Goal: Information Seeking & Learning: Learn about a topic

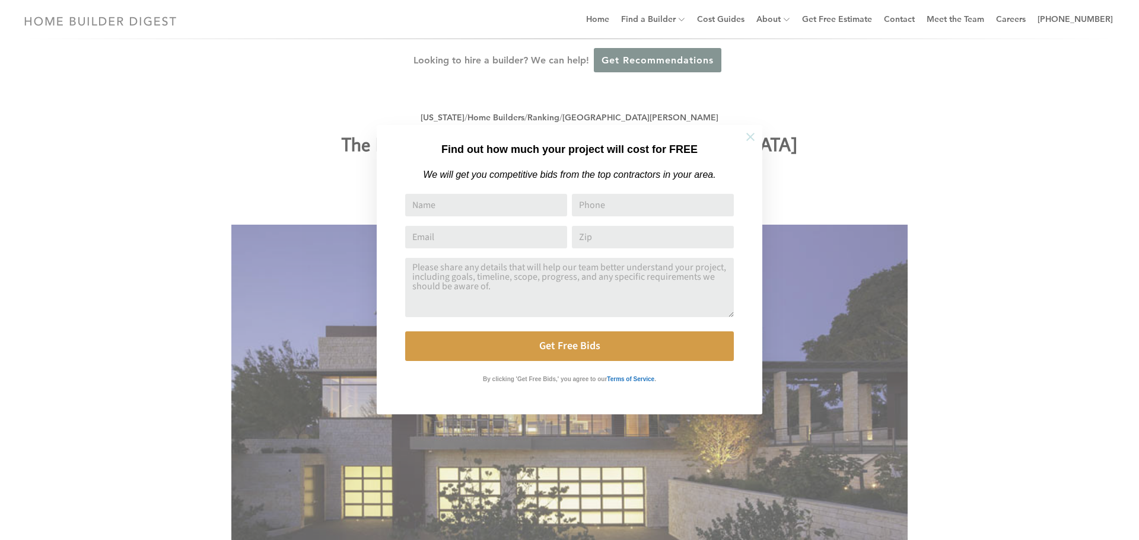
click at [750, 133] on icon at bounding box center [750, 136] width 13 height 13
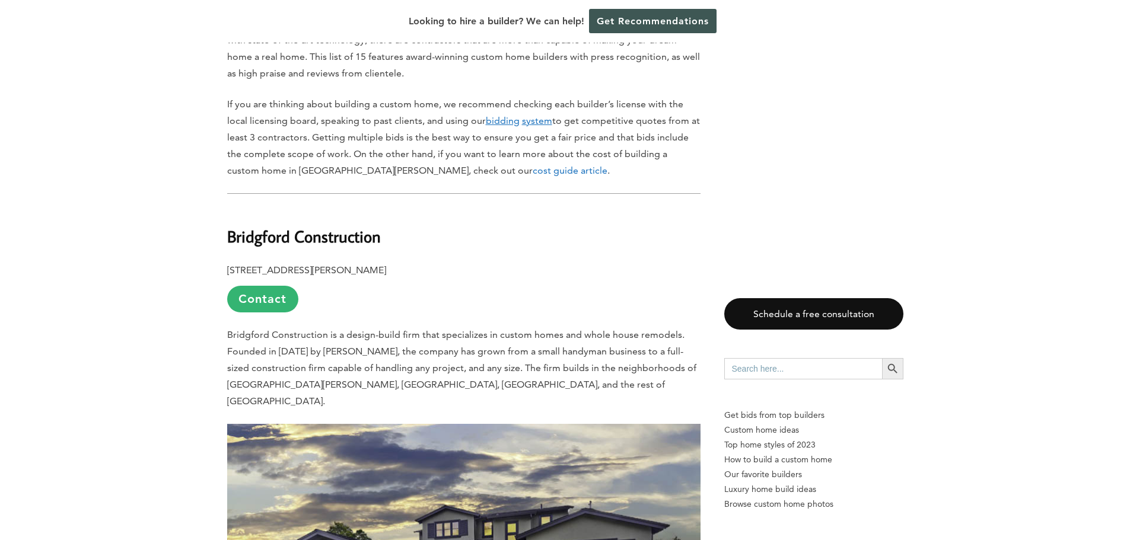
scroll to position [949, 0]
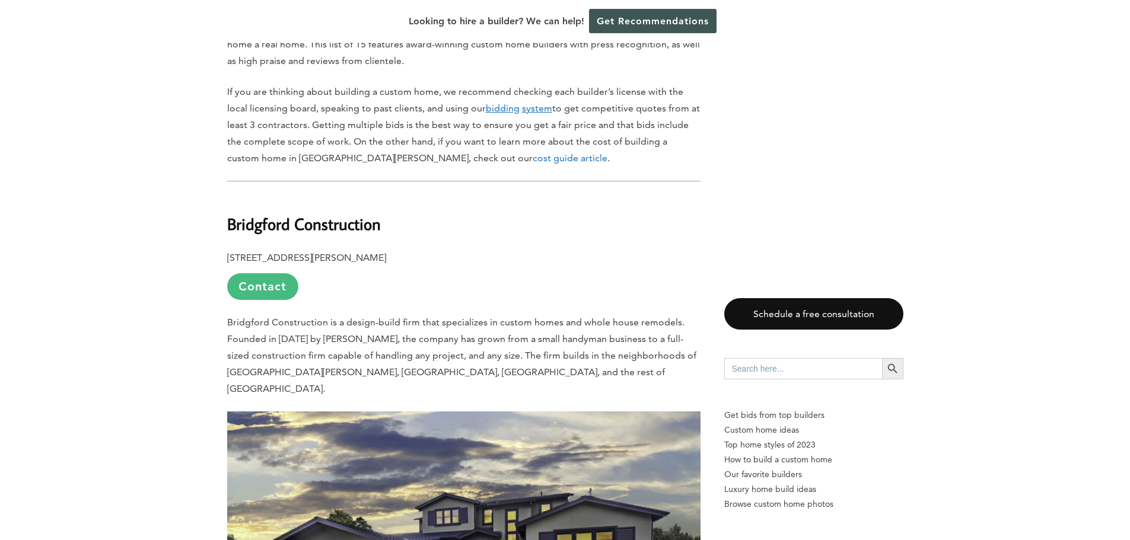
click at [262, 273] on link "Contact" at bounding box center [262, 286] width 71 height 27
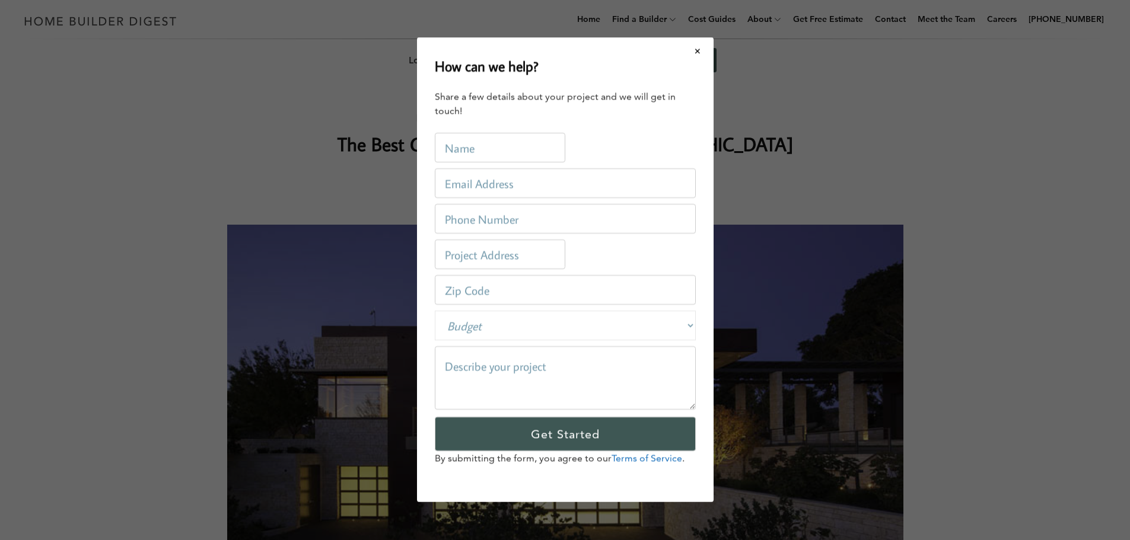
scroll to position [0, 0]
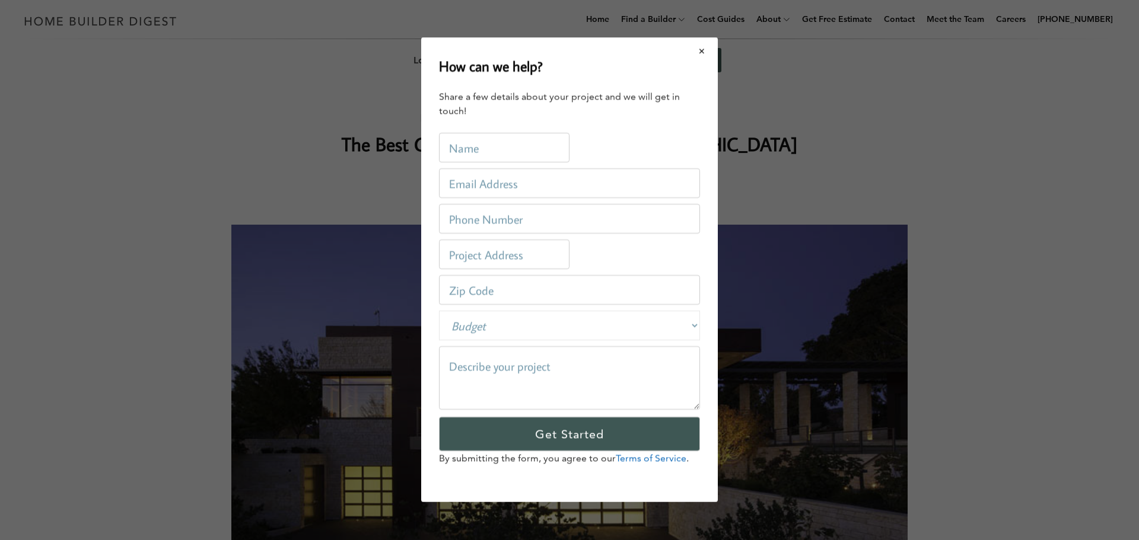
click at [702, 50] on button "Close modal" at bounding box center [701, 51] width 31 height 25
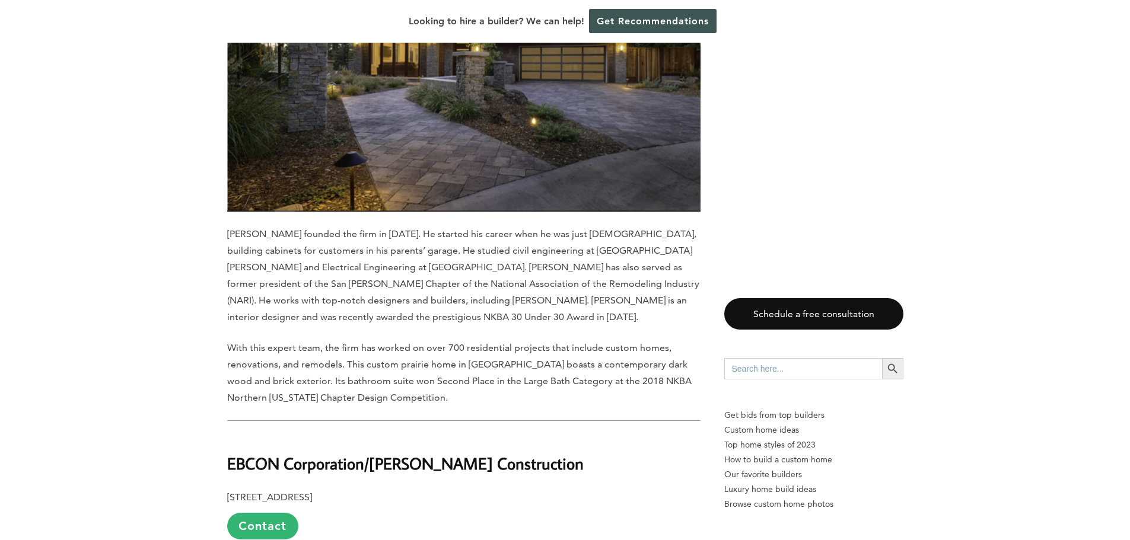
scroll to position [8614, 0]
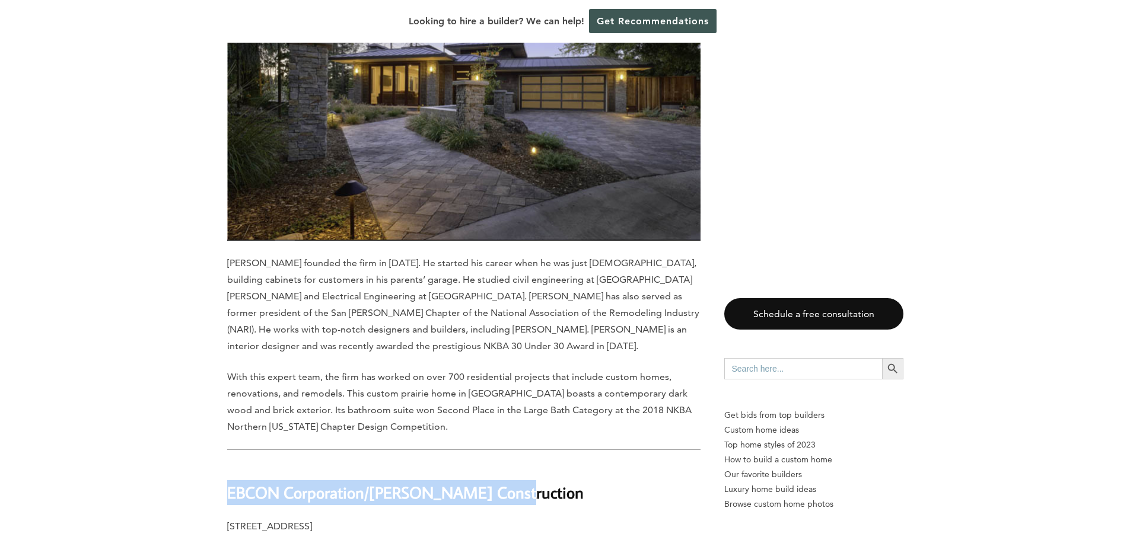
drag, startPoint x: 221, startPoint y: 199, endPoint x: 501, endPoint y: 202, distance: 280.6
copy b "EBCON Corporation/Hughes Construction"
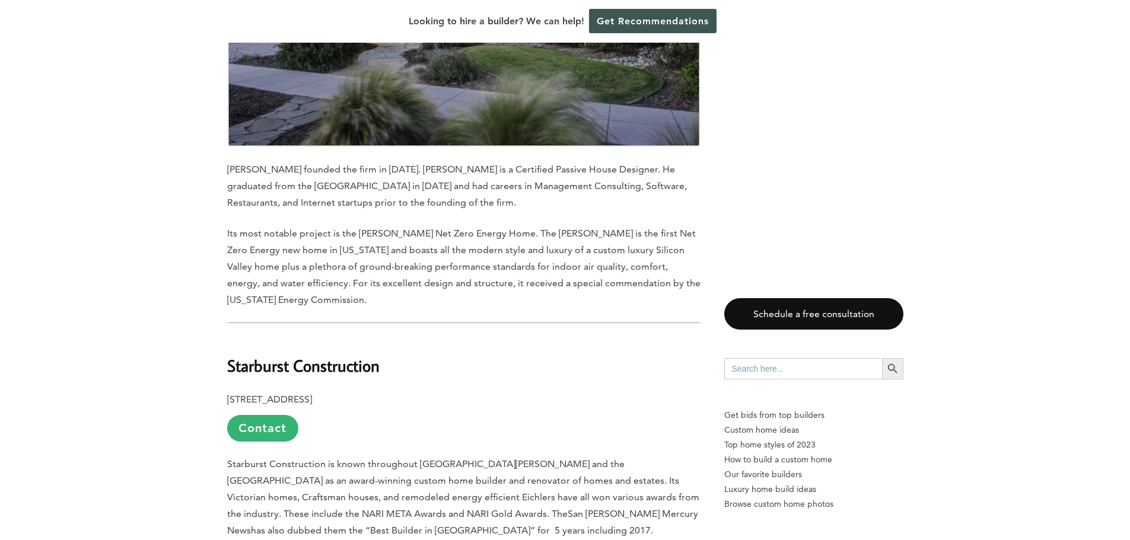
scroll to position [6657, 0]
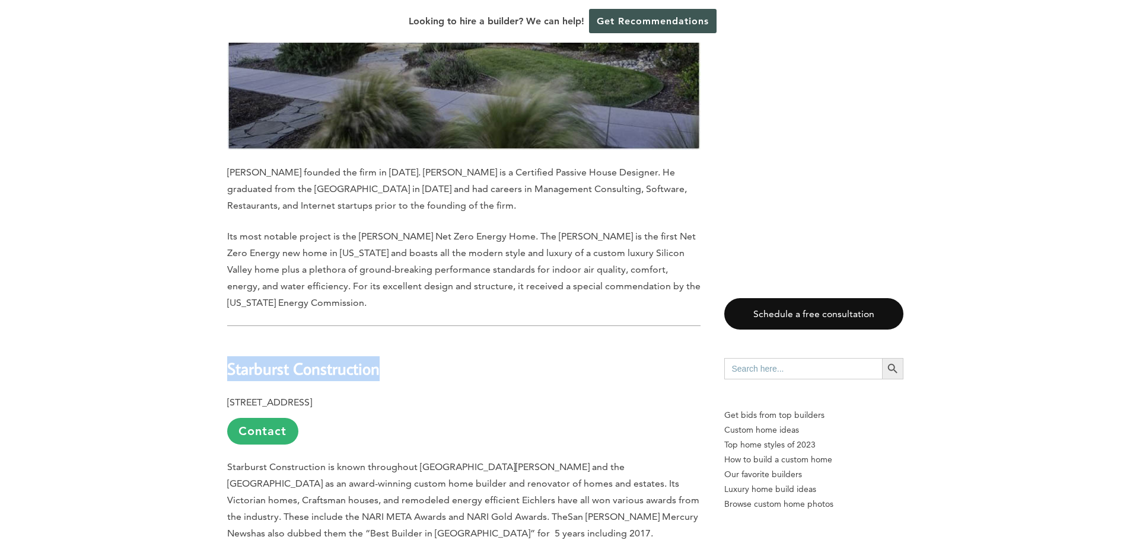
drag, startPoint x: 217, startPoint y: 121, endPoint x: 391, endPoint y: 127, distance: 174.5
copy b "Starburst Construction"
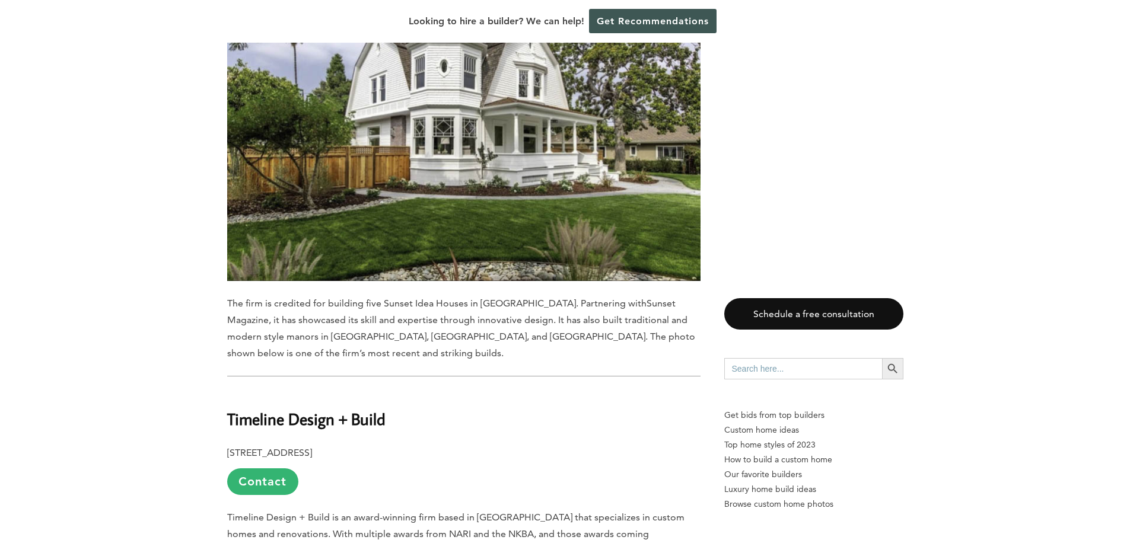
scroll to position [7962, 0]
drag, startPoint x: 231, startPoint y: 142, endPoint x: 388, endPoint y: 147, distance: 157.9
click at [388, 390] on h2 "Timeline Design + Build" at bounding box center [463, 410] width 473 height 41
click at [234, 408] on b "Timeline Design + Build" at bounding box center [306, 418] width 158 height 21
drag, startPoint x: 219, startPoint y: 139, endPoint x: 409, endPoint y: 146, distance: 190.5
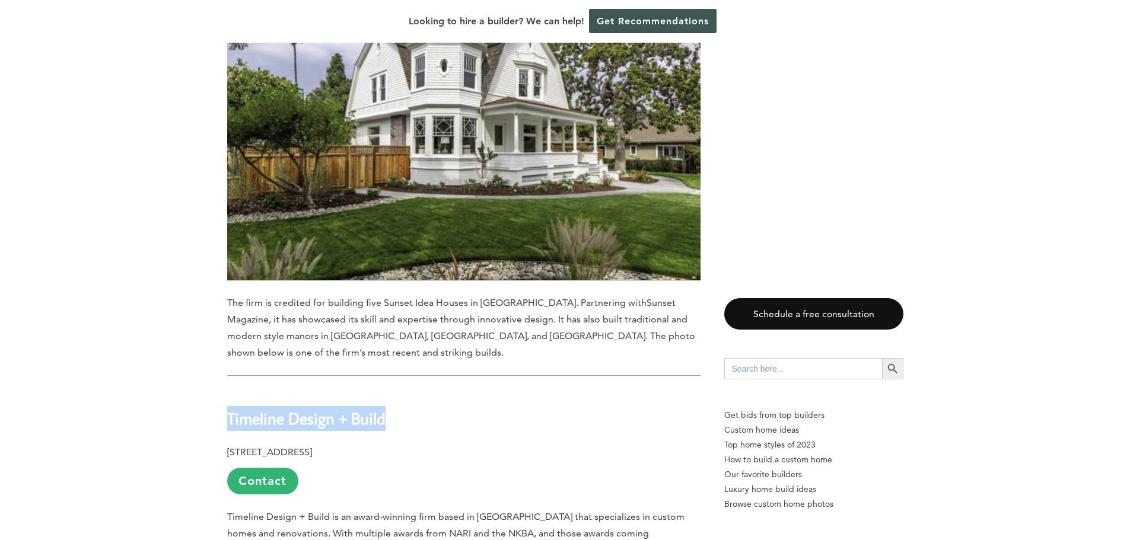
copy b "Timeline Design + Build"
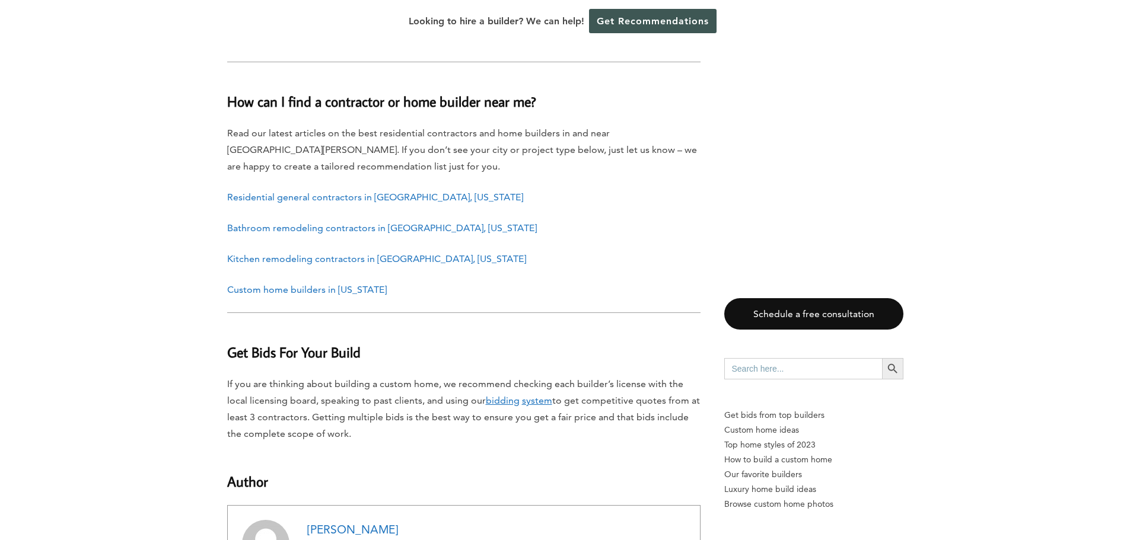
scroll to position [11342, 0]
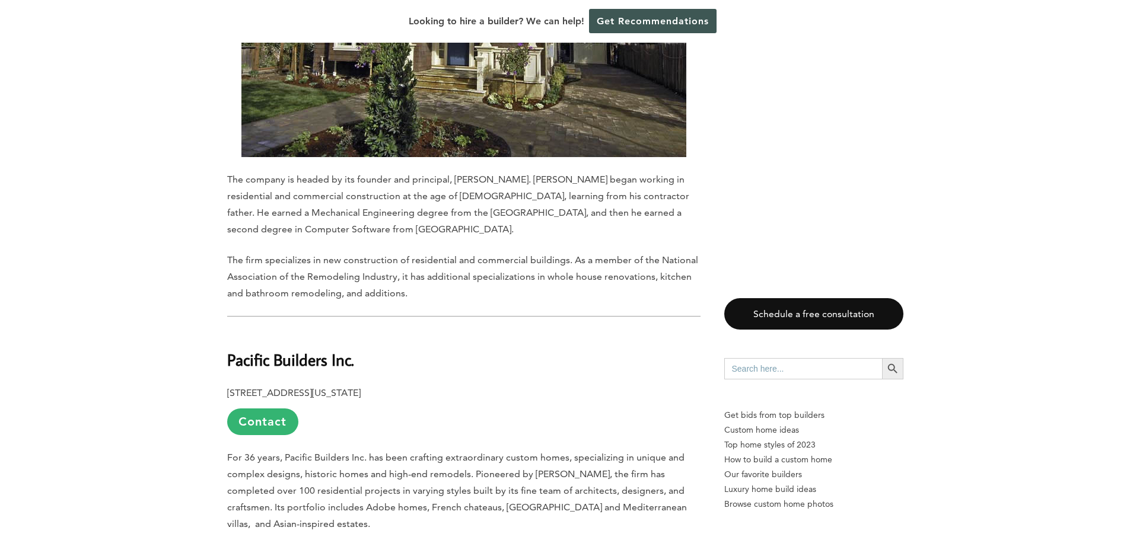
scroll to position [5293, 0]
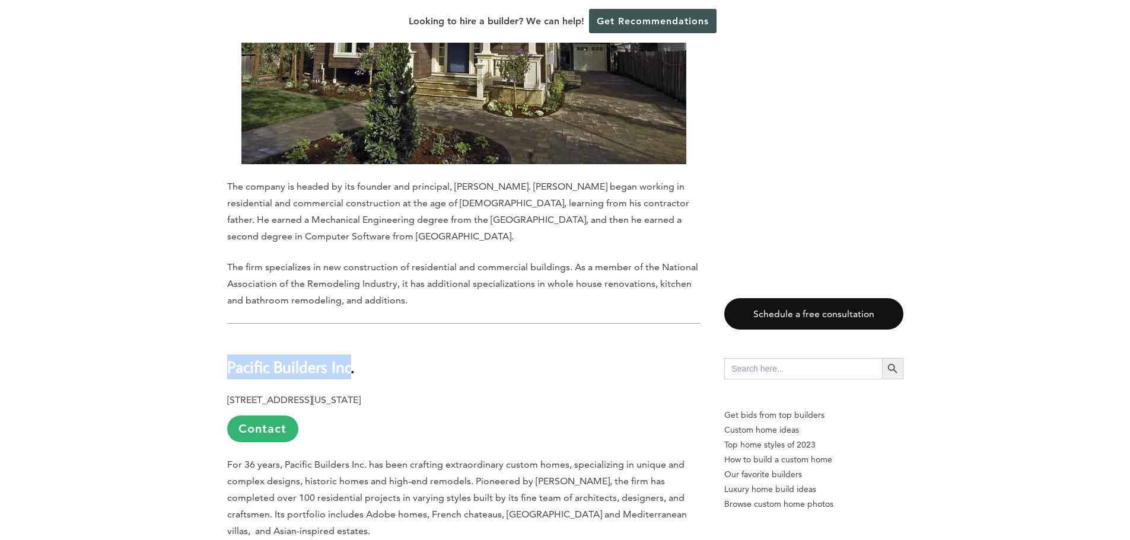
drag, startPoint x: 219, startPoint y: 154, endPoint x: 355, endPoint y: 163, distance: 136.1
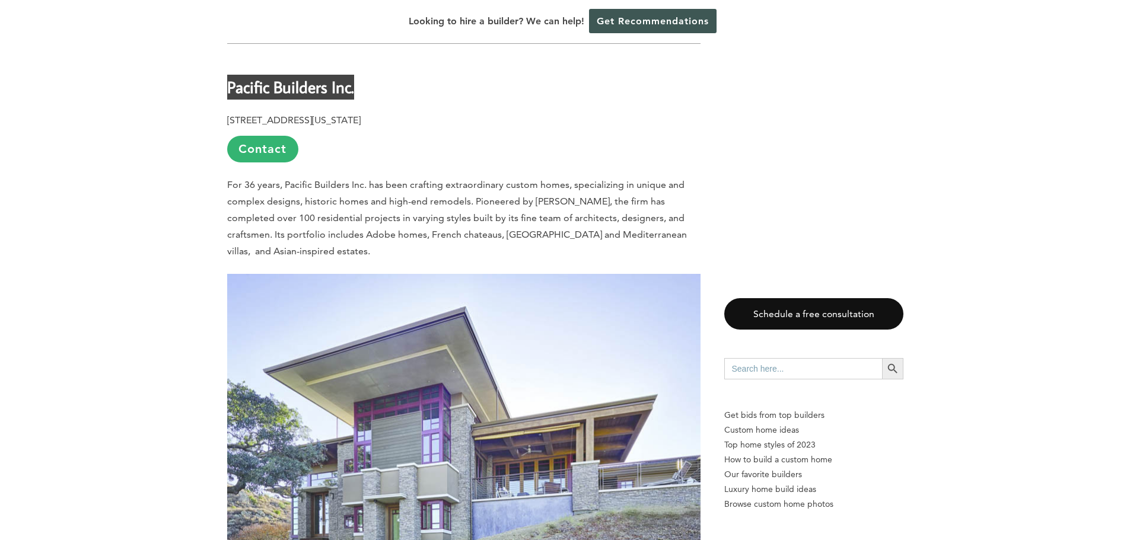
scroll to position [5575, 0]
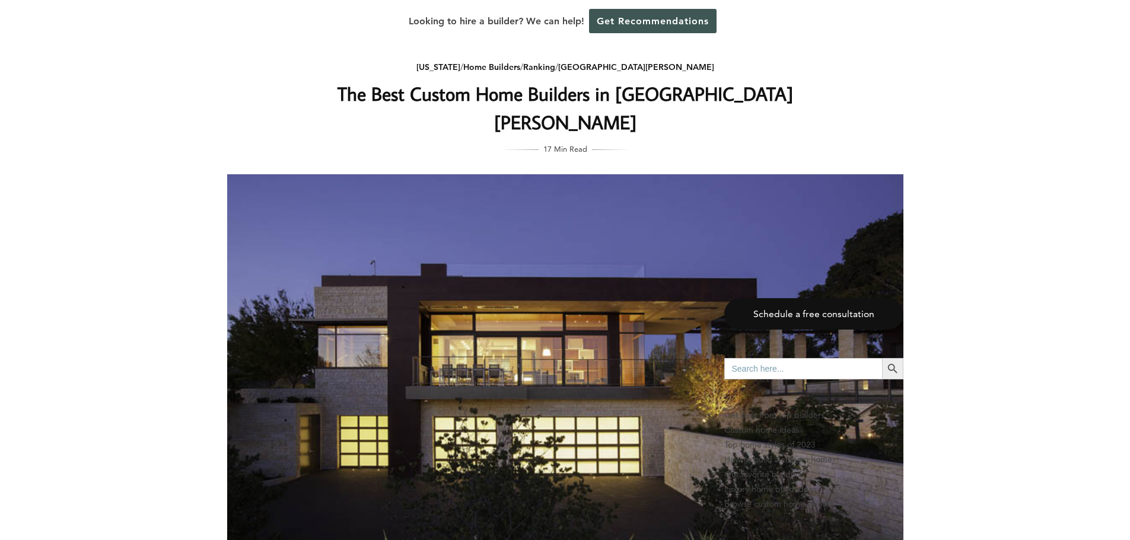
scroll to position [0, 0]
